Goal: Obtain resource: Download file/media

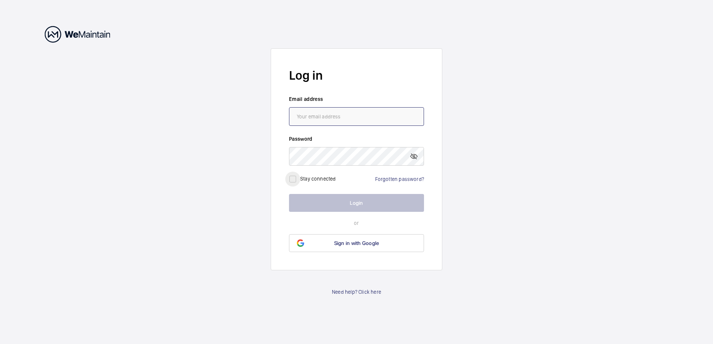
type input "[EMAIL_ADDRESS][PERSON_NAME][DOMAIN_NAME]"
click at [294, 179] on input "checkbox" at bounding box center [292, 179] width 15 height 15
checkbox input "true"
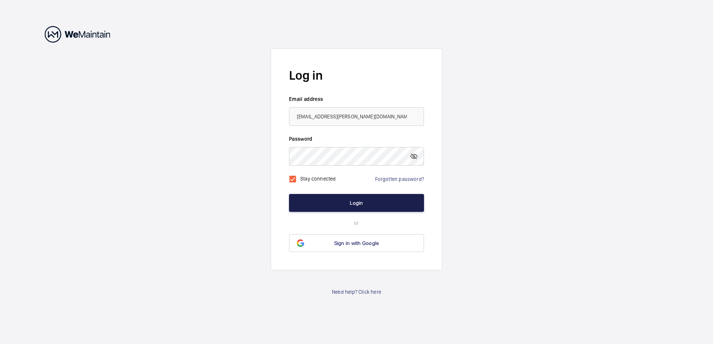
click at [331, 205] on button "Login" at bounding box center [356, 203] width 135 height 18
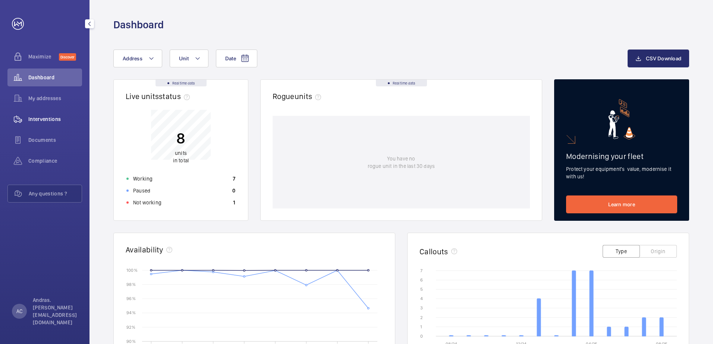
click at [45, 123] on span "Interventions" at bounding box center [55, 119] width 54 height 7
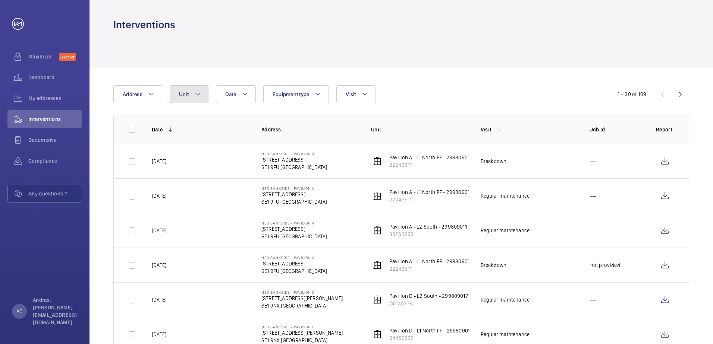
click at [188, 95] on span "Unit" at bounding box center [184, 94] width 10 height 6
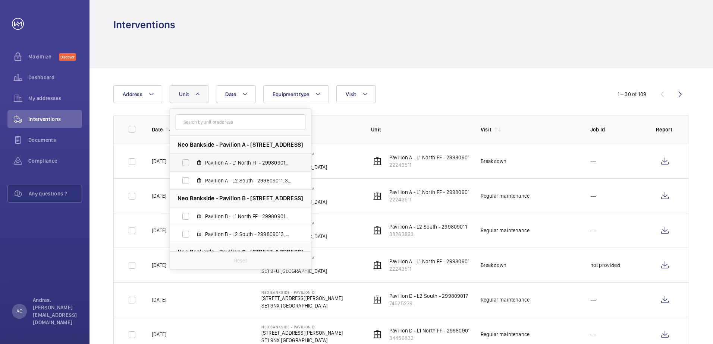
click at [203, 161] on label "Pavilion A - L1 North FF - 299809010, 22243511" at bounding box center [234, 163] width 129 height 18
click at [193, 161] on input "Pavilion A - L1 North FF - 299809010, 22243511" at bounding box center [185, 162] width 15 height 15
checkbox input "true"
click at [327, 52] on div at bounding box center [400, 49] width 575 height 35
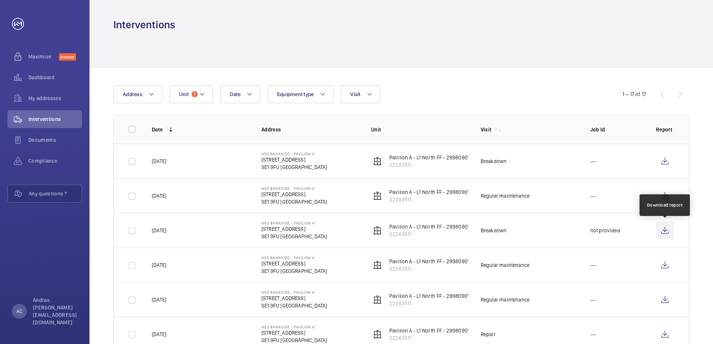
click at [665, 228] on wm-front-icon-button at bounding box center [664, 231] width 18 height 18
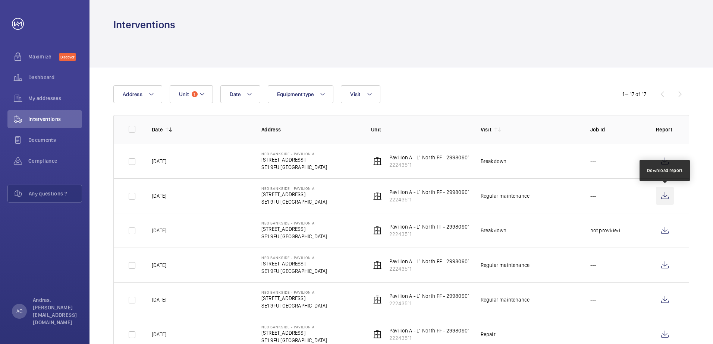
click at [661, 198] on wm-front-icon-button at bounding box center [664, 196] width 18 height 18
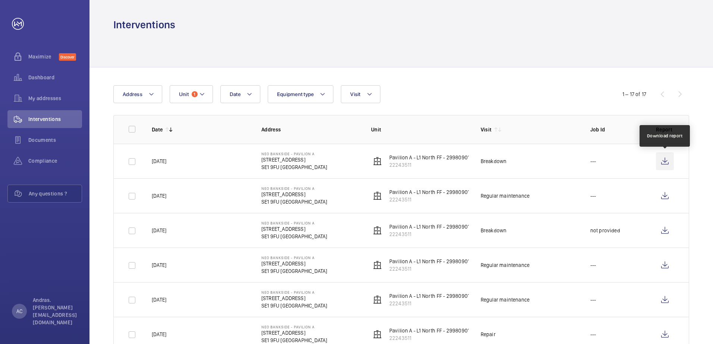
click at [658, 163] on wm-front-icon-button at bounding box center [664, 161] width 18 height 18
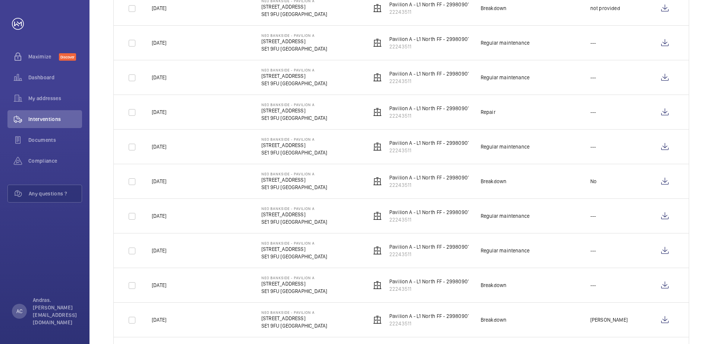
scroll to position [223, 0]
click at [451, 177] on p "Pavilion A - L1 North FF - 299809010" at bounding box center [430, 177] width 83 height 7
